Goal: Transaction & Acquisition: Purchase product/service

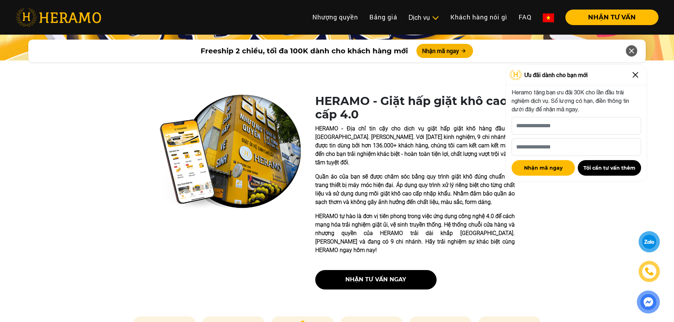
scroll to position [212, 0]
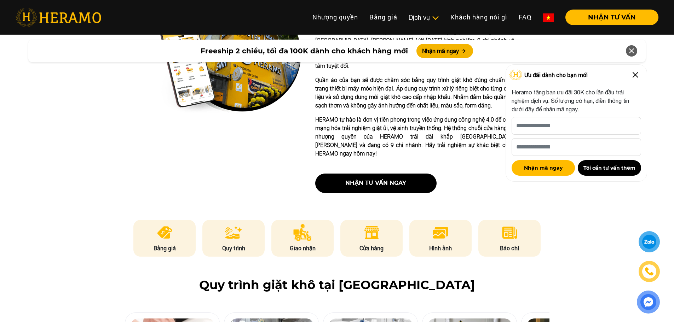
click at [641, 239] on div at bounding box center [649, 242] width 21 height 21
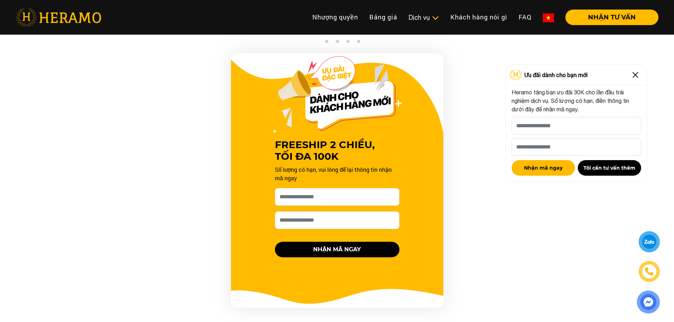
scroll to position [673, 0]
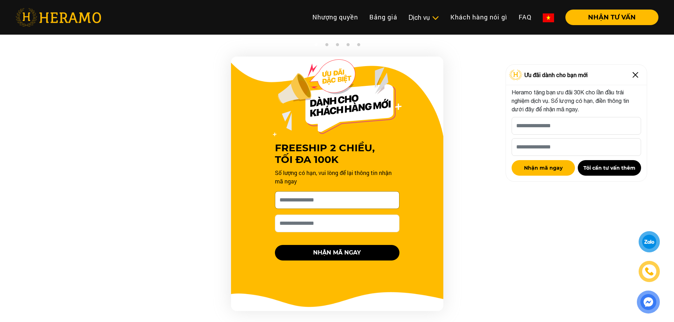
click at [319, 193] on input "[PERSON_NAME] xin tên của bạn nhé *" at bounding box center [337, 201] width 125 height 18
type input "********"
click at [337, 219] on input "Số điện thoại HERAMO có thể liên hệ là *" at bounding box center [337, 224] width 125 height 18
type input "**********"
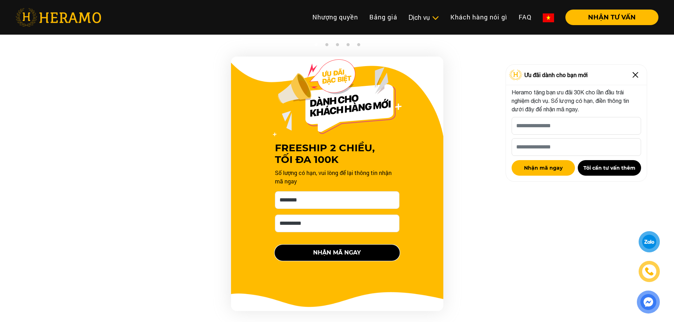
click at [291, 246] on button "NHẬN MÃ NGAY" at bounding box center [337, 253] width 125 height 16
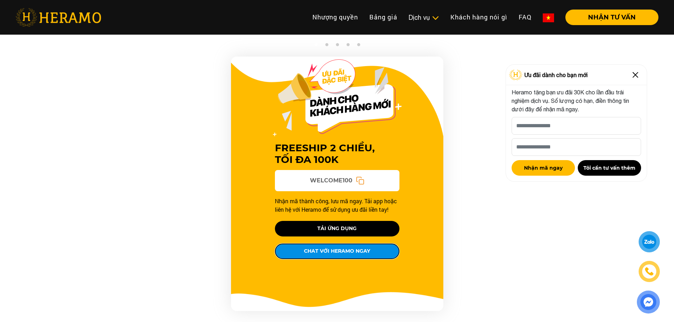
click at [365, 244] on button "CHAT VỚI HERAMO NGAY" at bounding box center [337, 252] width 125 height 16
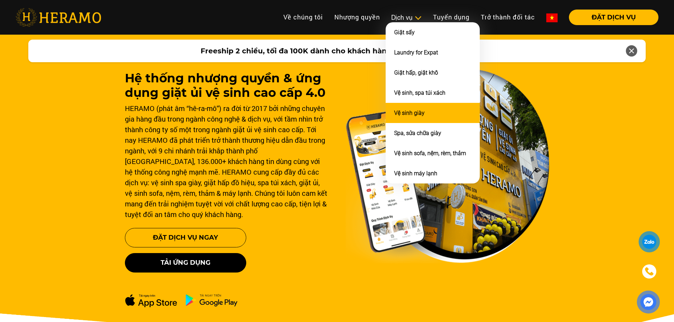
click at [406, 112] on link "Vệ sinh giày" at bounding box center [409, 113] width 30 height 7
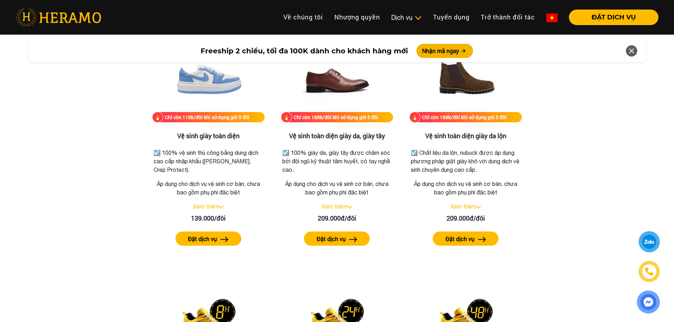
scroll to position [991, 0]
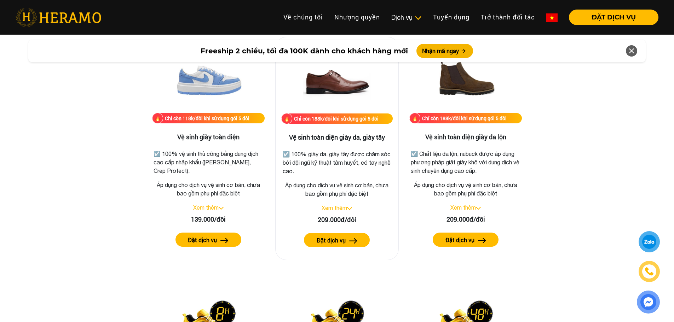
click at [349, 206] on div "Xem thêm" at bounding box center [337, 208] width 112 height 8
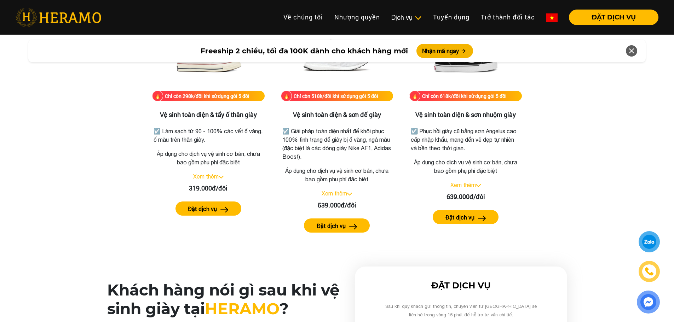
scroll to position [1486, 0]
